Goal: Task Accomplishment & Management: Complete application form

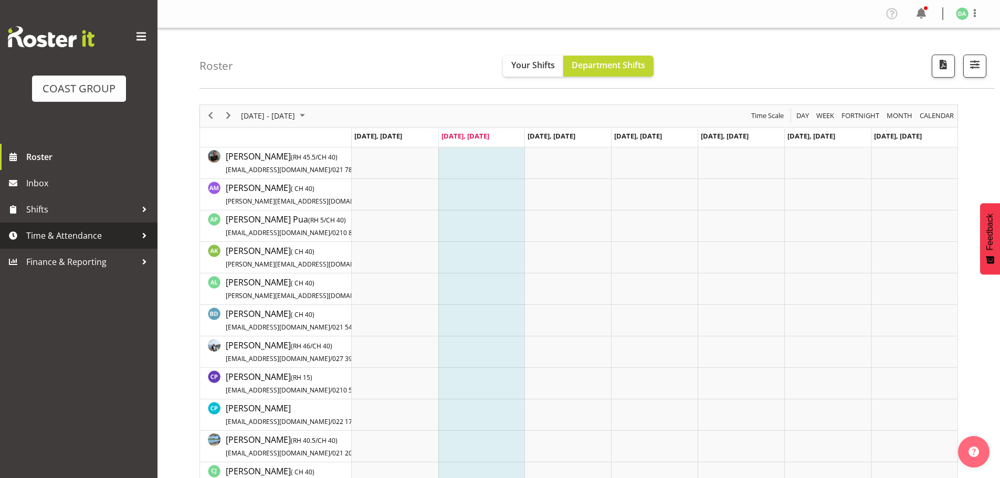
click at [90, 226] on link "Time & Attendance" at bounding box center [79, 236] width 158 height 26
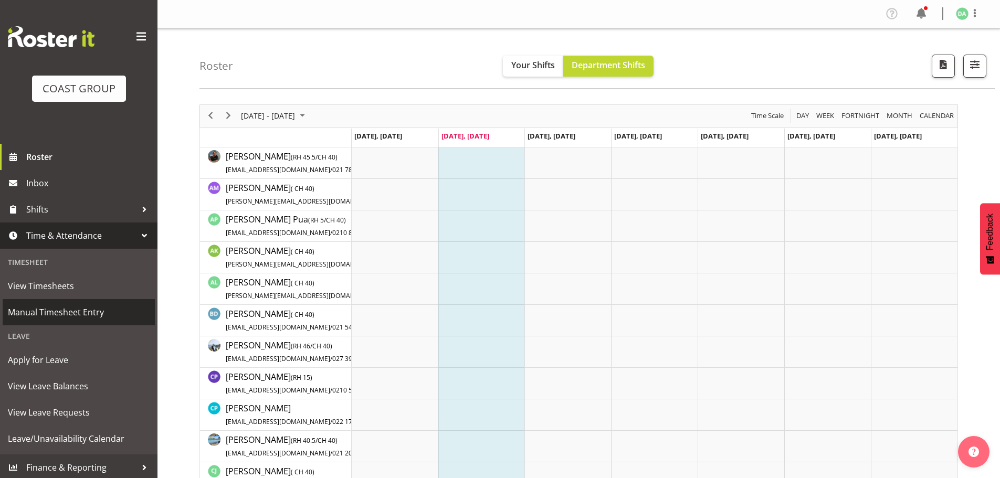
click at [48, 312] on span "Manual Timesheet Entry" at bounding box center [79, 313] width 142 height 16
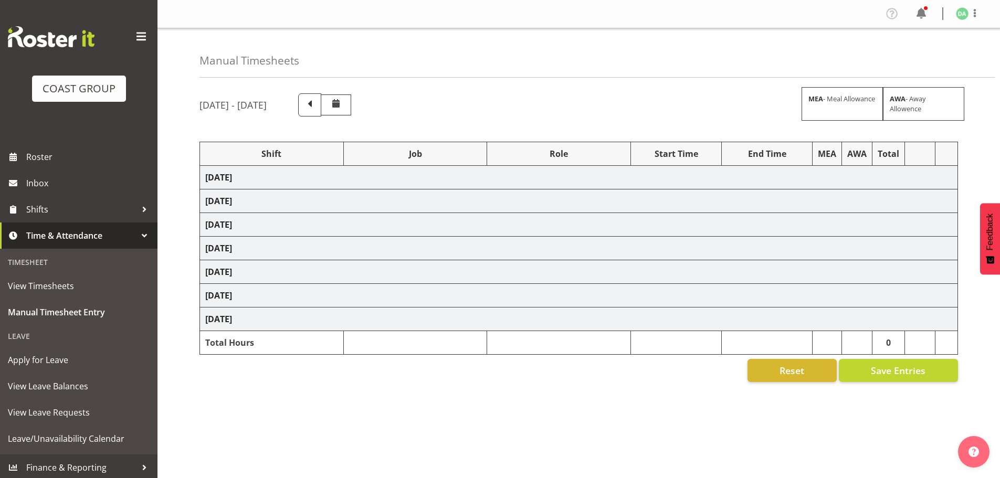
select select "9735"
select select "10269"
select select "9141"
select select "8654"
select select "10237"
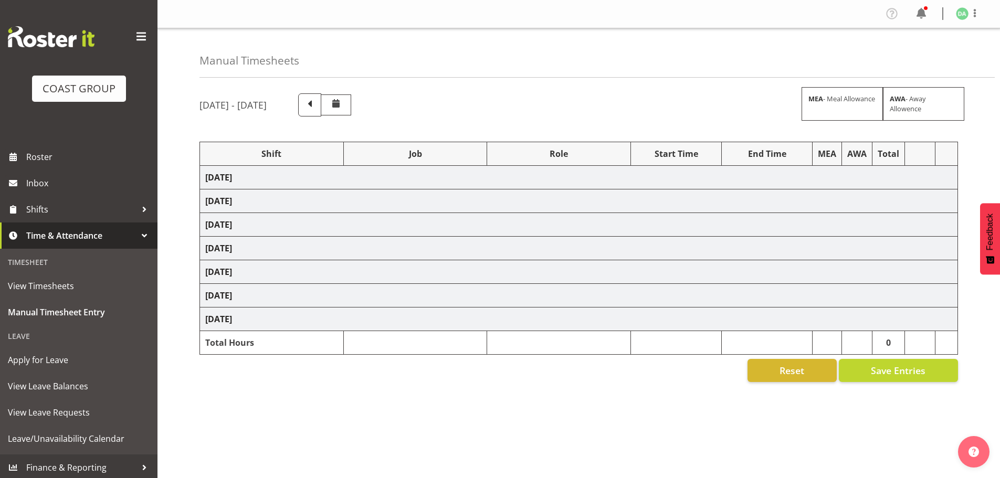
select select "9032"
select select "10269"
select select "69"
select select "10269"
select select "69"
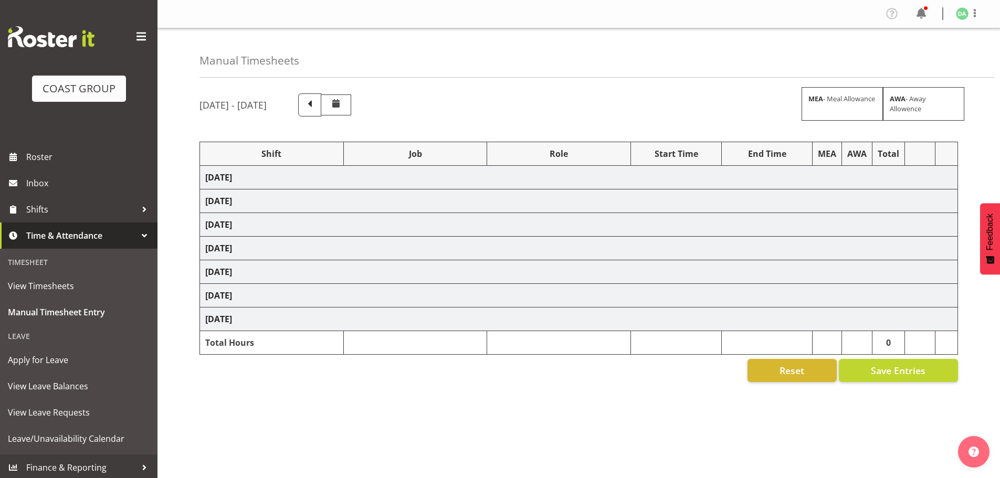
select select "9141"
select select "9161"
select select "8654"
select select "69"
select select "8654"
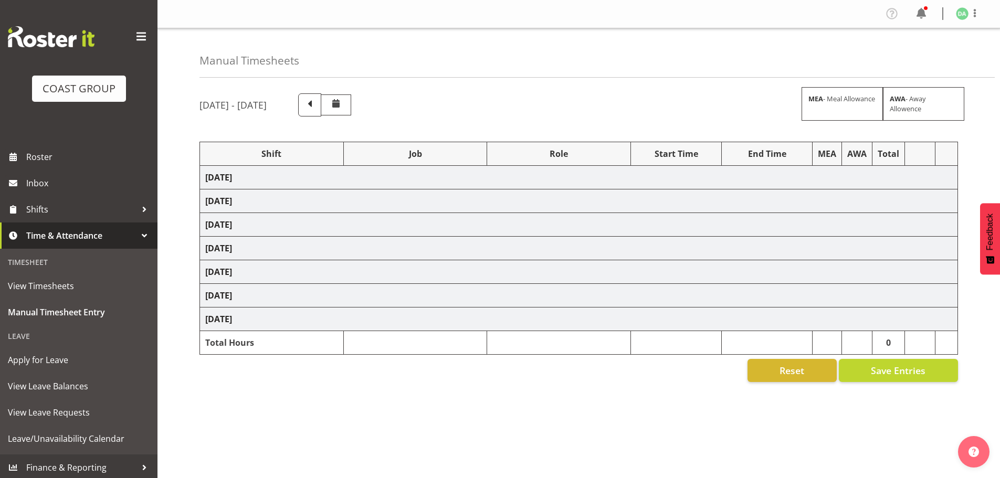
select select "9140"
select select "8654"
select select "10269"
select select "9140"
select select "8654"
